Goal: Task Accomplishment & Management: Complete application form

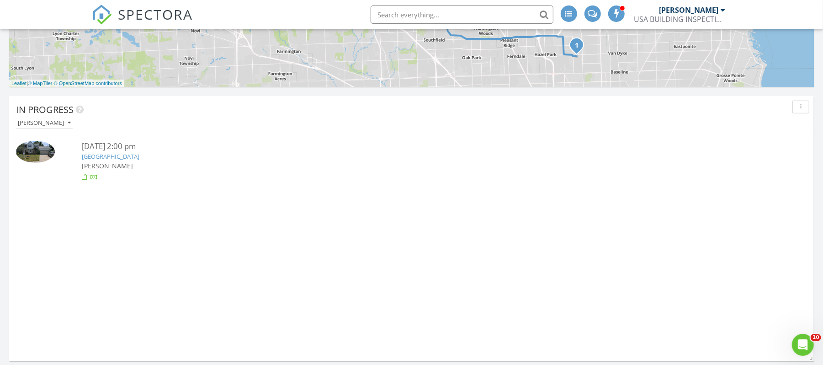
scroll to position [388, 0]
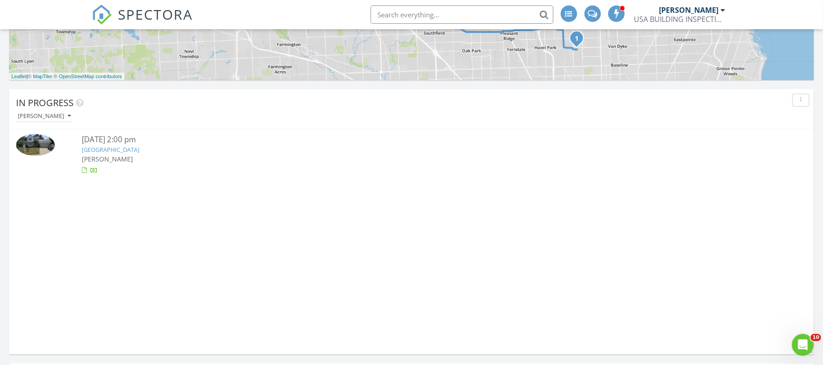
click at [139, 145] on link "25935 Junction, Novi, MI 48375" at bounding box center [111, 149] width 58 height 8
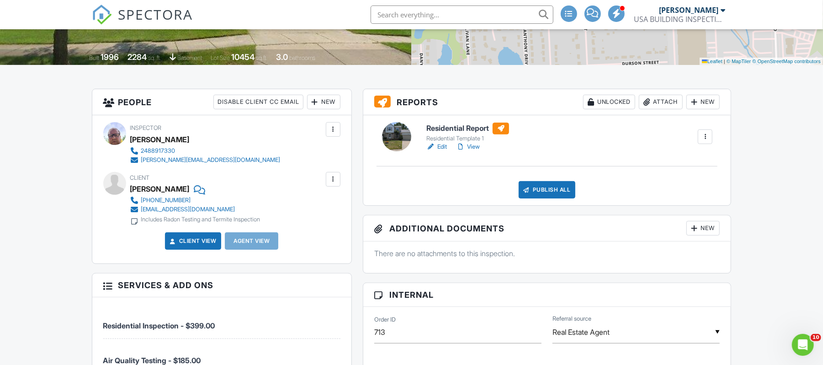
click at [324, 100] on div "New" at bounding box center [323, 102] width 33 height 15
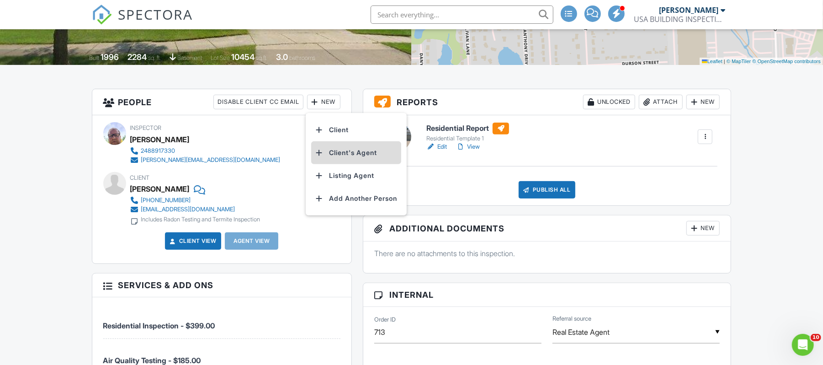
click at [345, 151] on li "Client's Agent" at bounding box center [356, 152] width 90 height 23
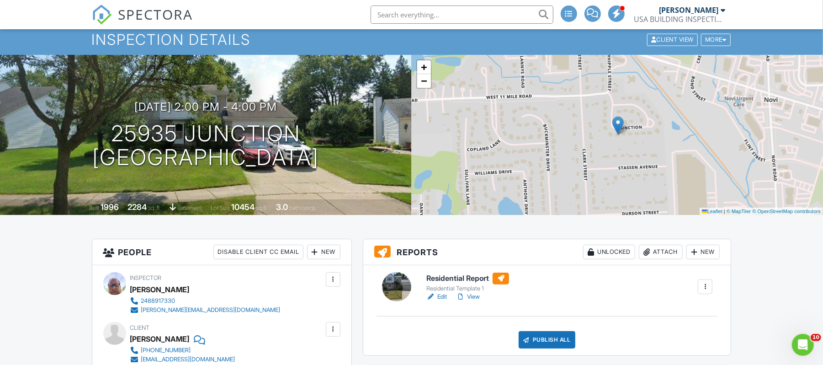
scroll to position [3, 0]
